Goal: Task Accomplishment & Management: Use online tool/utility

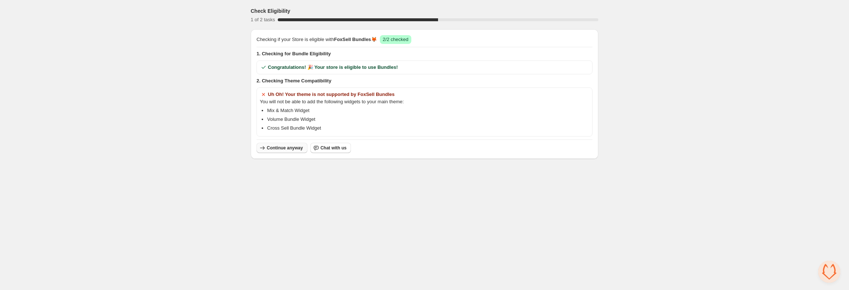
click at [288, 147] on span "Continue anyway" at bounding box center [285, 148] width 36 height 6
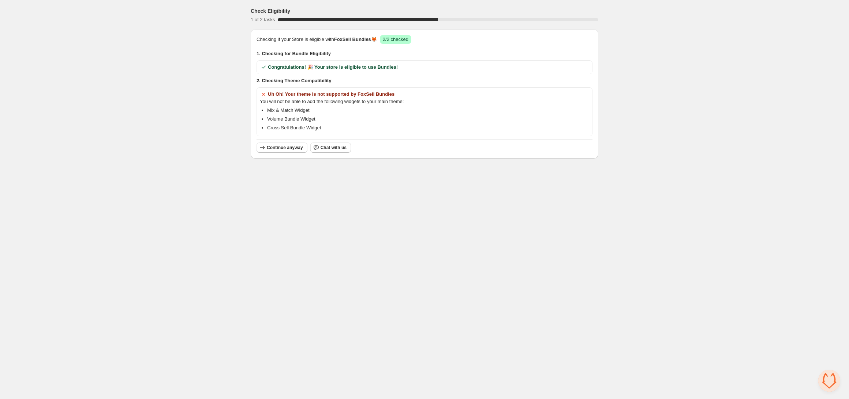
drag, startPoint x: 301, startPoint y: 219, endPoint x: 291, endPoint y: 179, distance: 41.0
click at [301, 218] on body "Check Eligibility 1 of 2 tasks 50 % Checking if your Store is eligible with Fox…" at bounding box center [424, 199] width 849 height 399
click at [284, 146] on span "Continue anyway" at bounding box center [285, 148] width 36 height 6
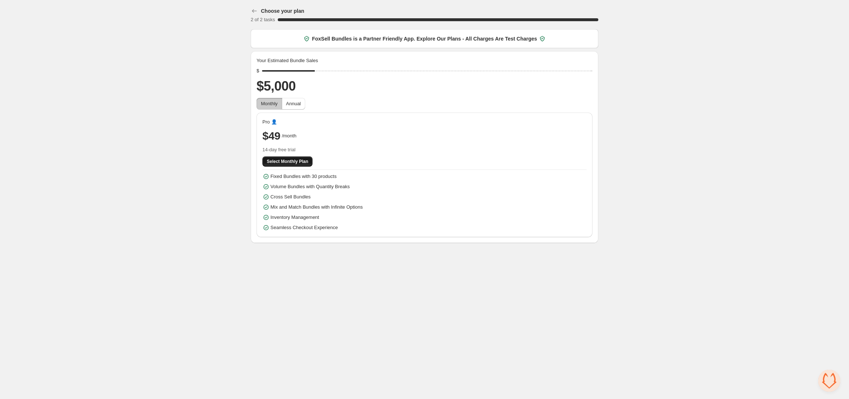
click at [285, 163] on span "Select Monthly Plan" at bounding box center [287, 162] width 41 height 6
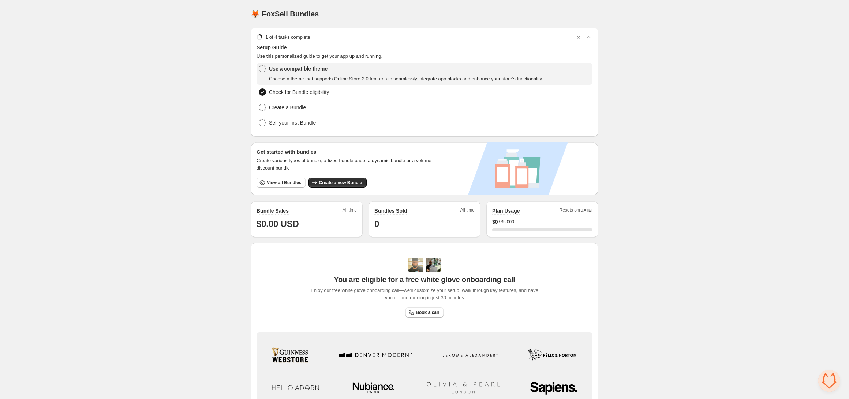
click at [678, 259] on div "Home Bundles Analytics Plan and Billing 🦊 FoxSell Bundles. This page is ready 🦊…" at bounding box center [424, 235] width 849 height 471
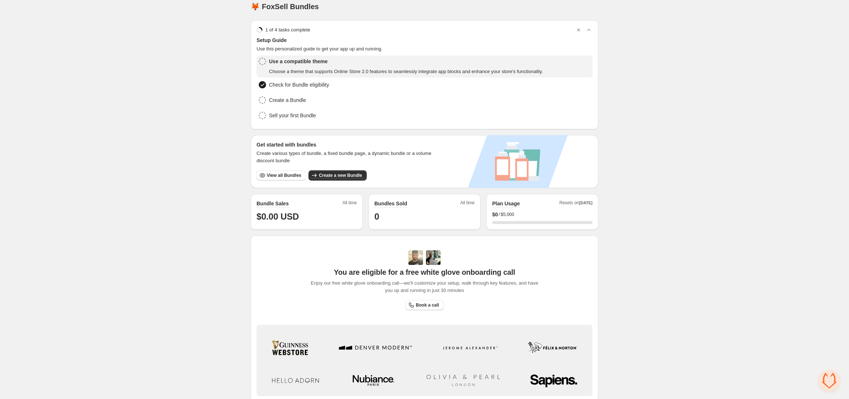
scroll to position [19, 0]
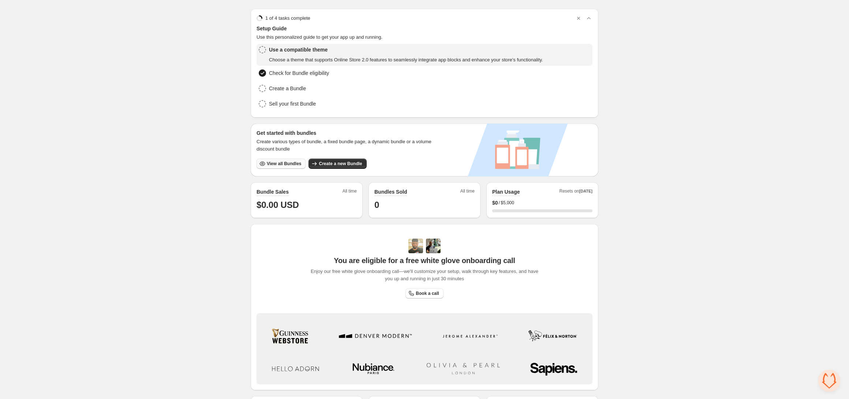
click at [291, 164] on span "View all Bundles" at bounding box center [284, 164] width 34 height 6
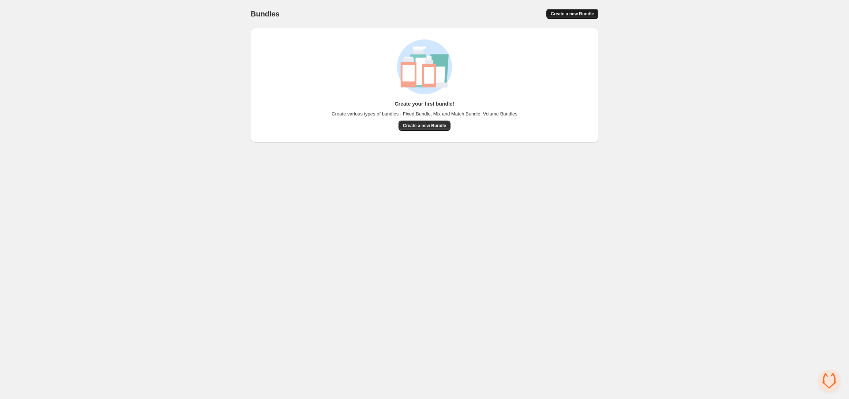
click at [563, 15] on span "Create a new Bundle" at bounding box center [571, 14] width 43 height 6
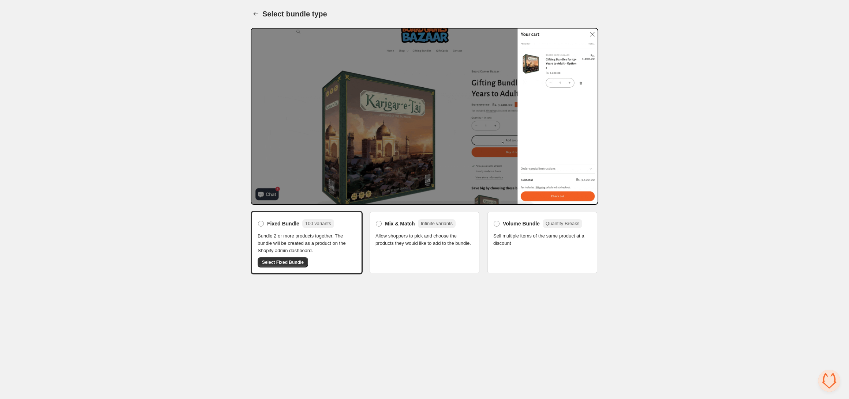
click at [503, 238] on span "Sell multiple items of the same product at a discount" at bounding box center [542, 240] width 98 height 15
click at [376, 223] on span at bounding box center [379, 224] width 6 height 6
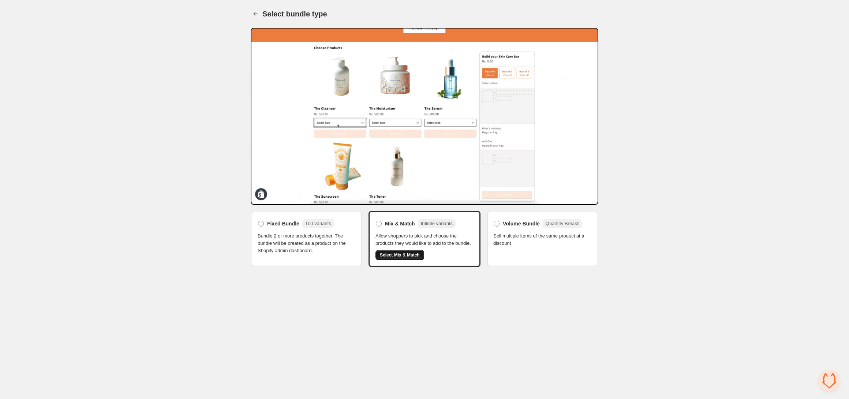
click at [405, 260] on button "Select Mix & Match" at bounding box center [399, 255] width 49 height 10
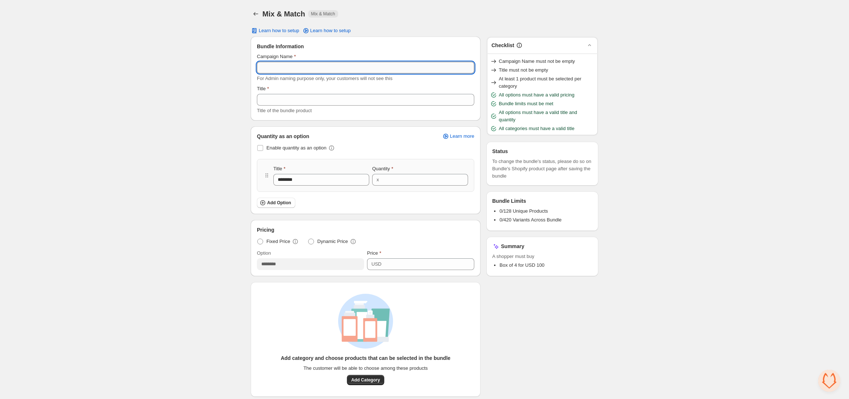
click at [312, 67] on input "Campaign Name" at bounding box center [365, 68] width 217 height 12
type input "****"
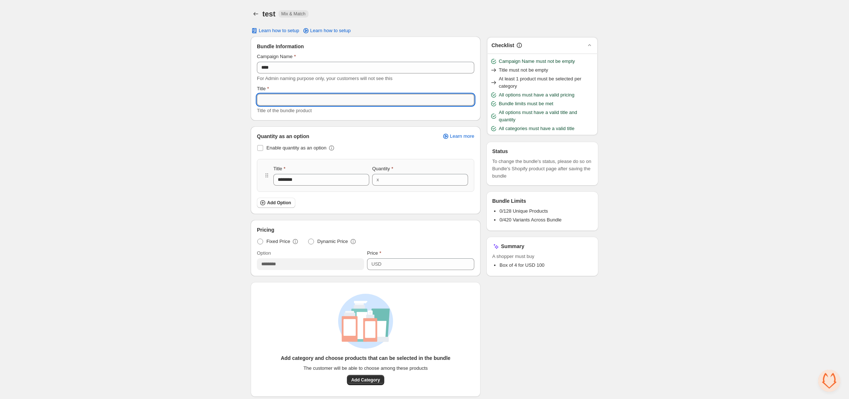
click at [320, 102] on input "Title" at bounding box center [365, 100] width 217 height 12
type input "******"
click at [213, 213] on div "Home Bundles Analytics Plan and Billing test. This page is ready test Mix & Mat…" at bounding box center [424, 262] width 849 height 524
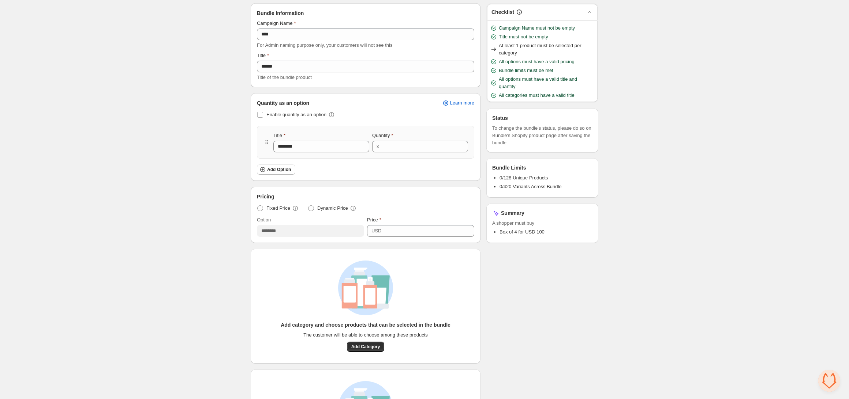
scroll to position [68, 0]
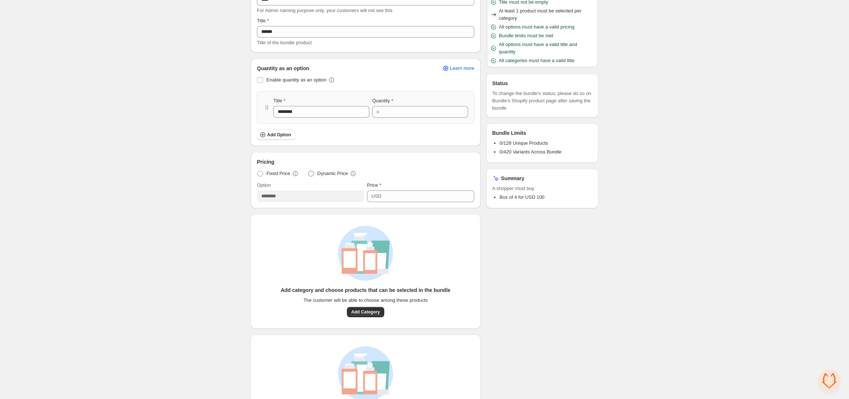
click at [311, 175] on span at bounding box center [311, 174] width 6 height 6
drag, startPoint x: 390, startPoint y: 197, endPoint x: 365, endPoint y: 197, distance: 25.6
click at [365, 197] on div "Option ******** Discount Percentage % ***" at bounding box center [365, 192] width 217 height 20
type input "**"
click at [193, 229] on div "Home Bundles Analytics Plan and Billing test. This page is ready test Mix & Mat…" at bounding box center [424, 194] width 849 height 524
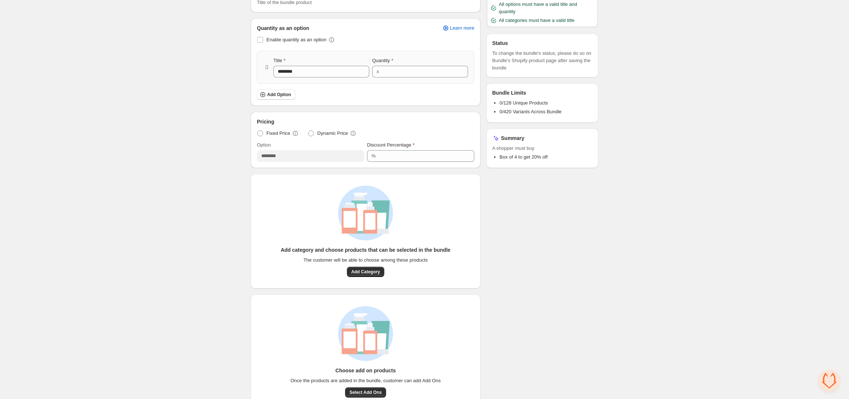
scroll to position [124, 0]
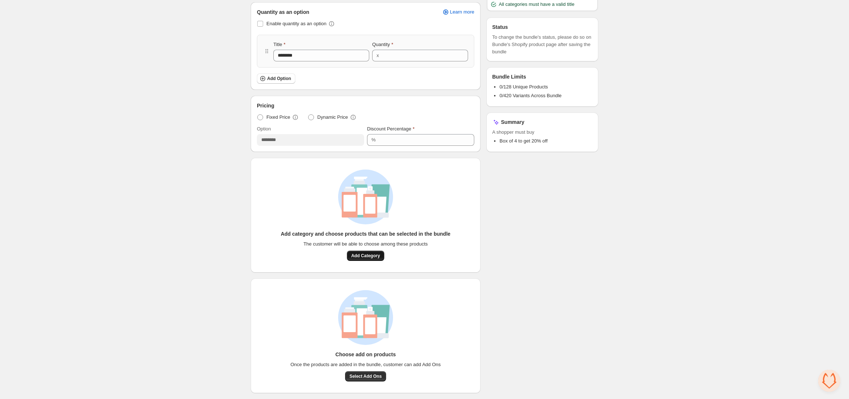
click at [365, 256] on span "Add Category" at bounding box center [365, 256] width 29 height 6
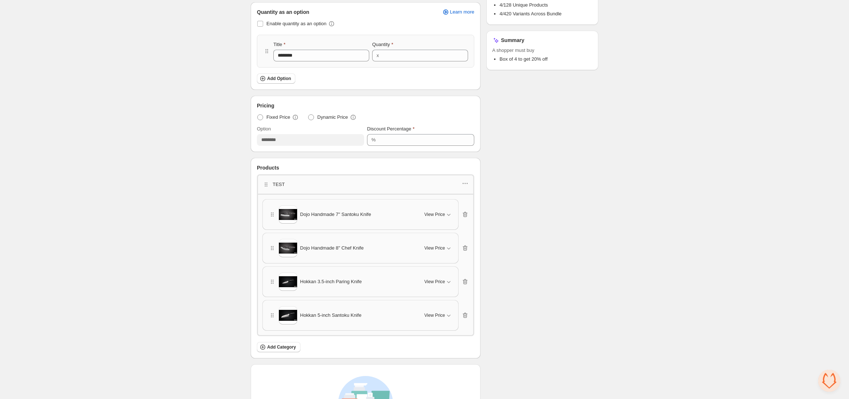
scroll to position [126, 0]
click at [441, 212] on span "View Price" at bounding box center [434, 213] width 20 height 6
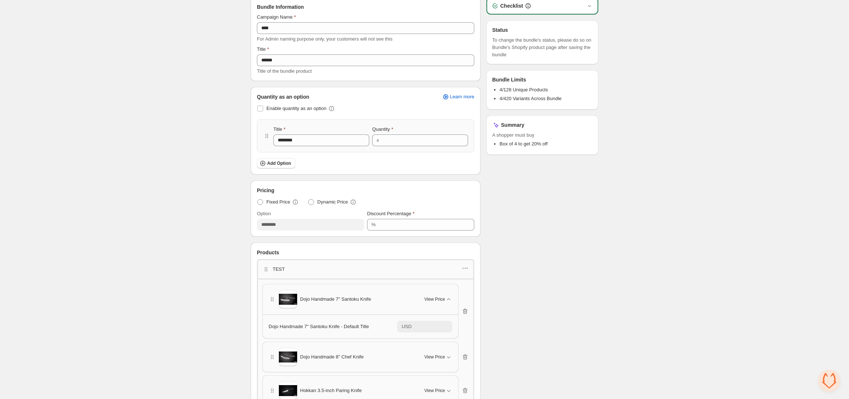
scroll to position [0, 0]
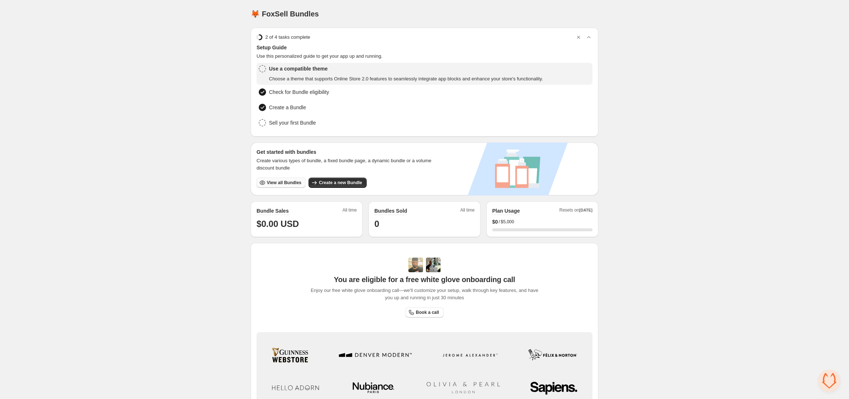
click at [279, 180] on span "View all Bundles" at bounding box center [284, 183] width 34 height 6
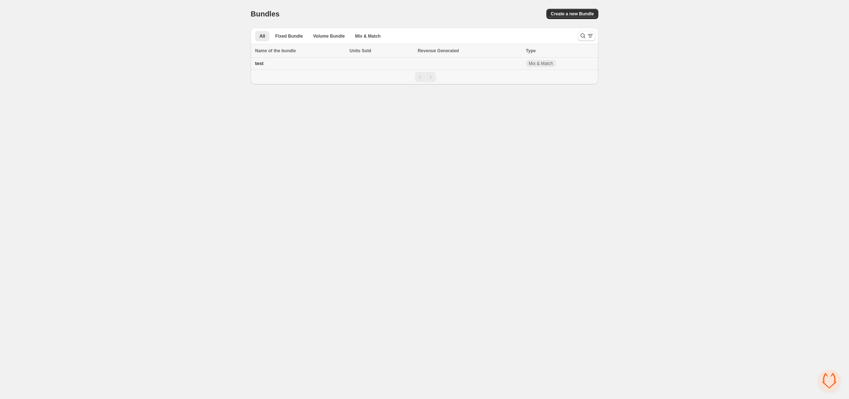
click at [297, 68] on td "test" at bounding box center [299, 64] width 97 height 12
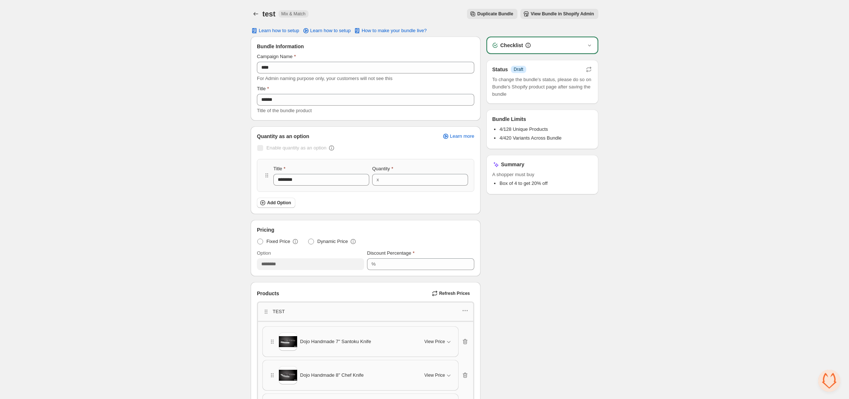
click at [565, 13] on span "View Bundle in Shopify Admin" at bounding box center [561, 14] width 63 height 6
click at [270, 31] on span "Learn how to setup" at bounding box center [279, 31] width 41 height 6
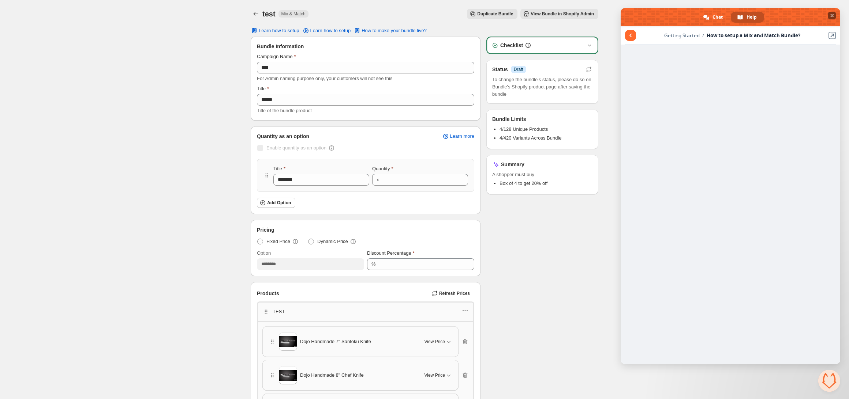
click at [832, 16] on span "Close chat" at bounding box center [832, 15] width 4 height 5
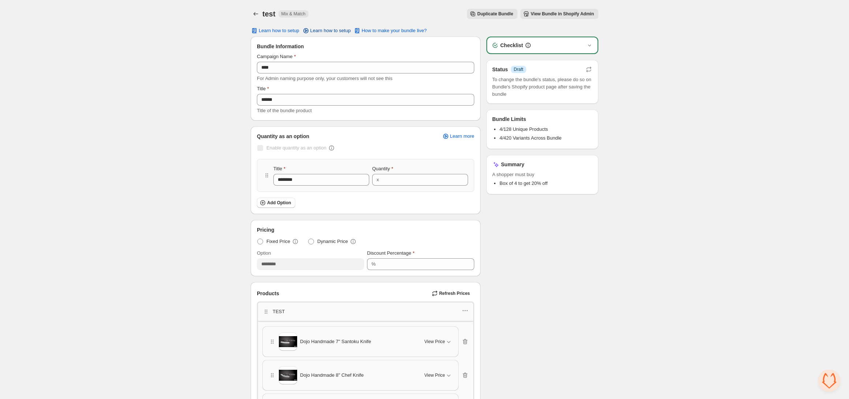
click at [350, 29] on span "Learn how to setup" at bounding box center [330, 31] width 41 height 6
click at [387, 29] on span "How to make your bundle live?" at bounding box center [393, 31] width 65 height 6
click at [392, 31] on span "How to make your bundle live?" at bounding box center [393, 31] width 65 height 6
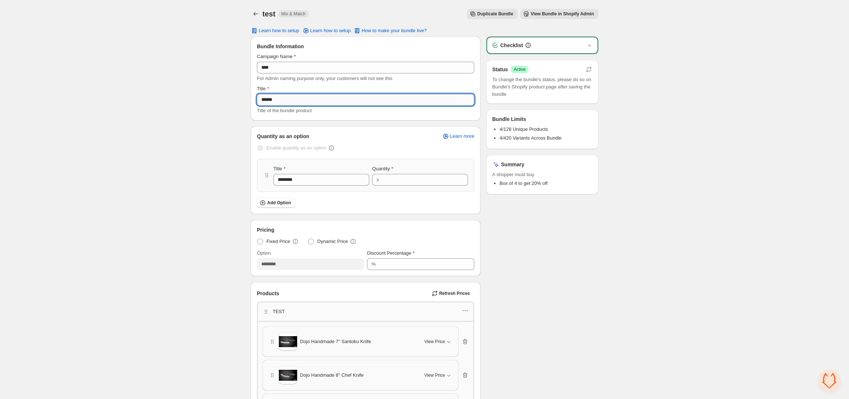
click at [335, 96] on input "******" at bounding box center [365, 100] width 217 height 12
type input "*******"
